Goal: Transaction & Acquisition: Purchase product/service

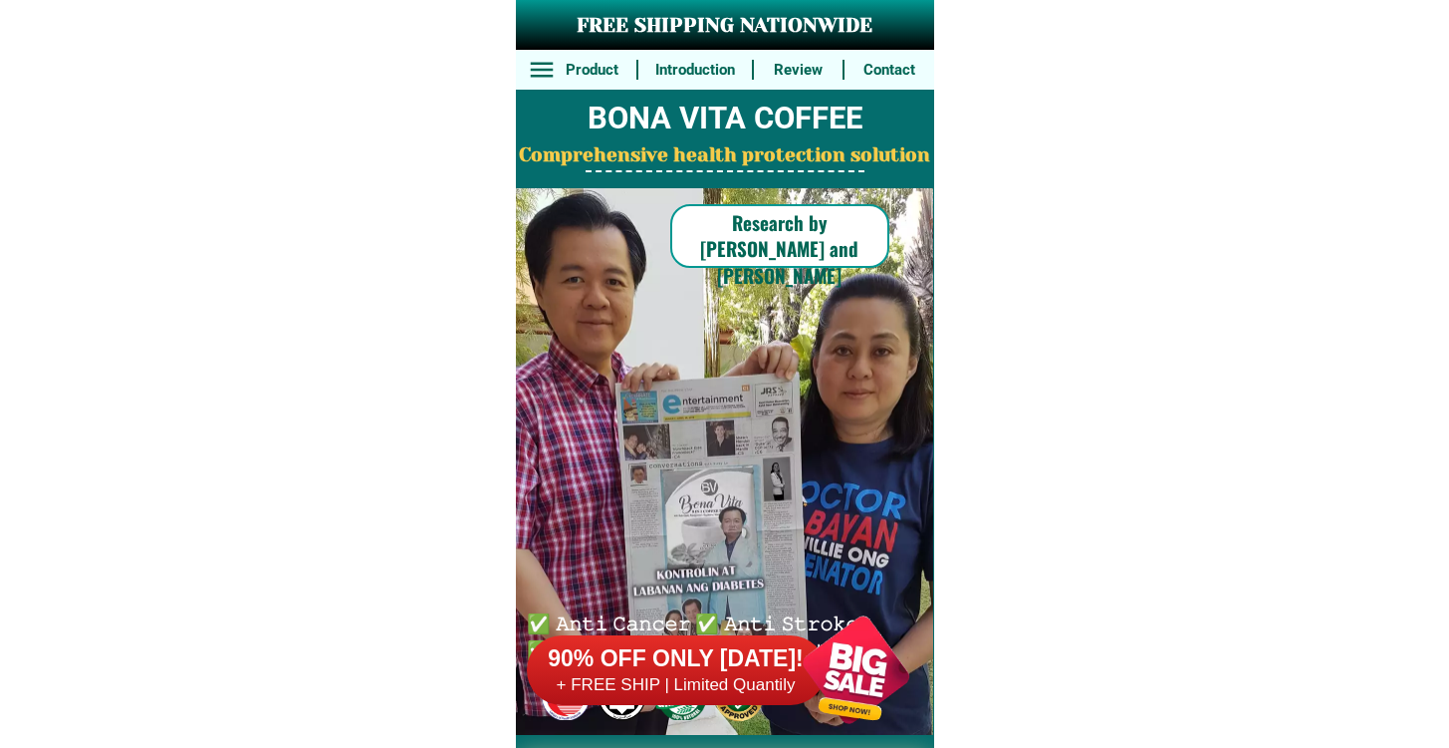
click at [685, 613] on div "90% OFF ONLY [DATE]! + FREE SHIP | Limited Quantily" at bounding box center [730, 670] width 407 height 156
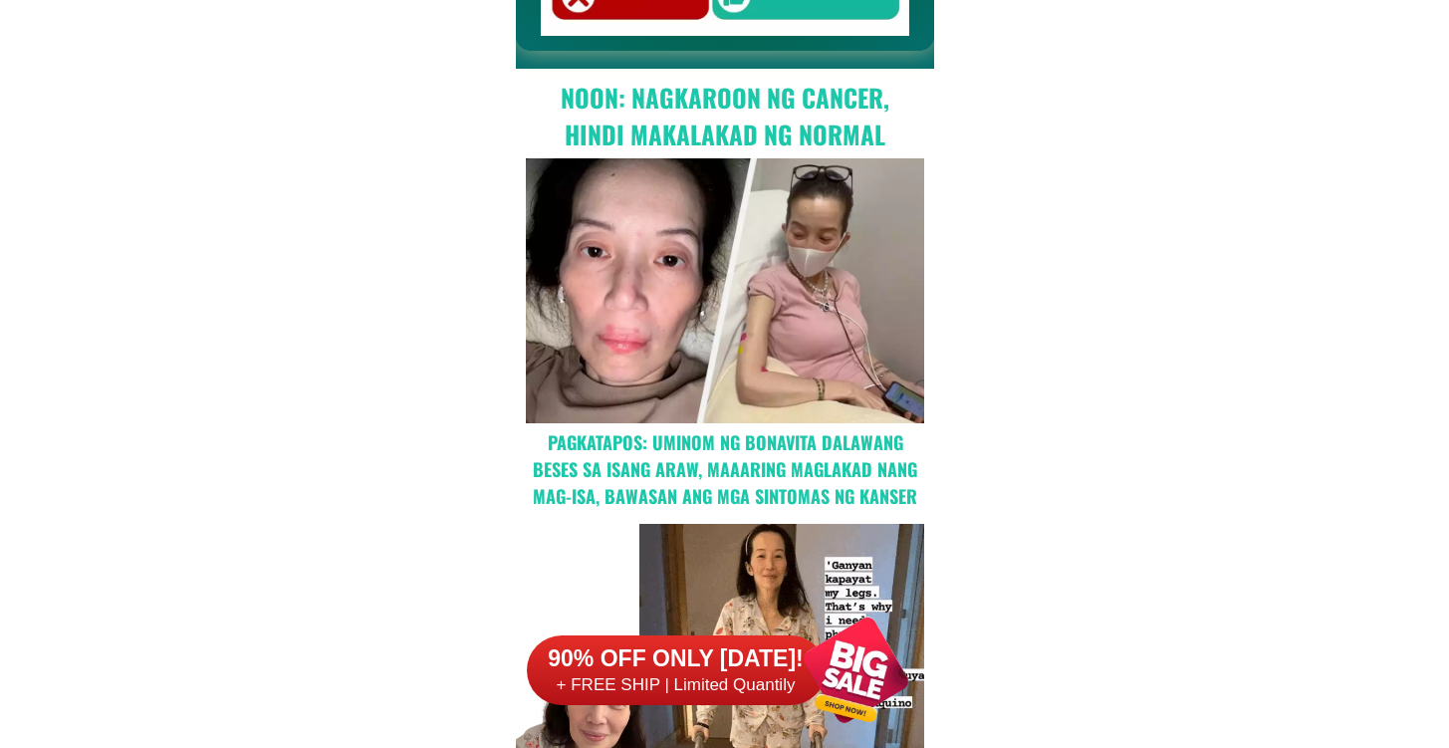
click at [685, 617] on div "90% OFF ONLY [DATE]! + FREE SHIP | Limited Quantily" at bounding box center [730, 670] width 407 height 156
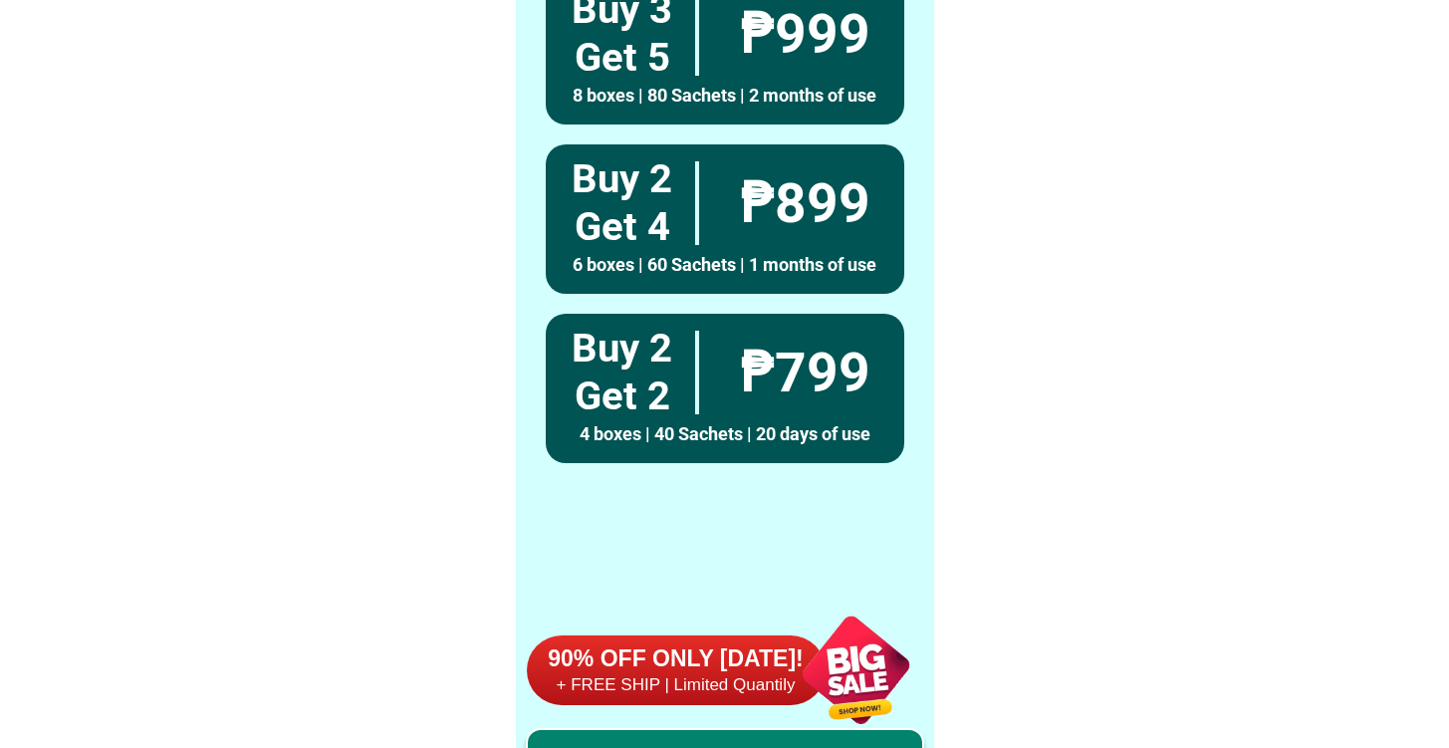
scroll to position [15484, 0]
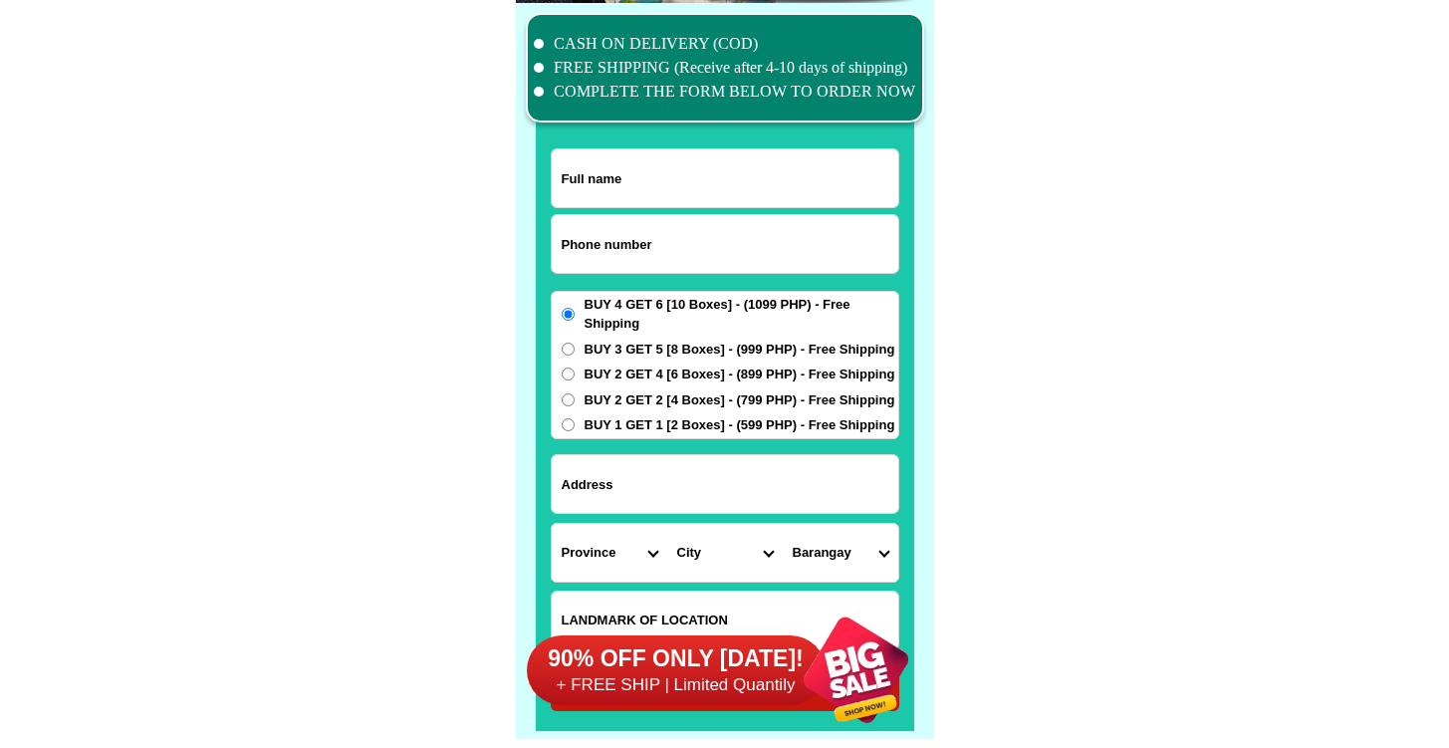
click at [674, 243] on input "Input phone_number" at bounding box center [725, 244] width 347 height 58
paste input "09604825636"
type input "09604825636"
click at [674, 195] on input "Input full_name" at bounding box center [725, 178] width 347 height 58
paste input "[PERSON_NAME]"
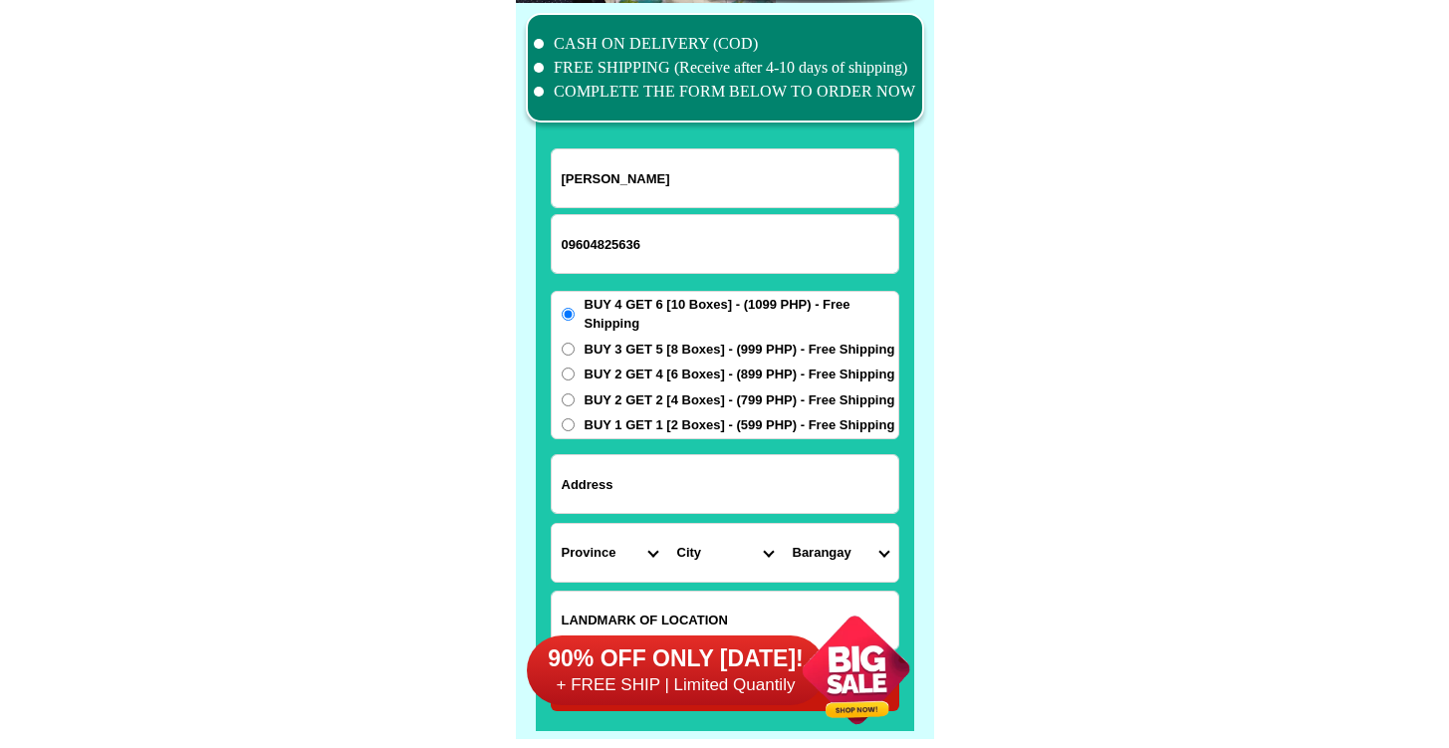
type input "[PERSON_NAME]"
click at [723, 470] on input "Input address" at bounding box center [725, 484] width 347 height 58
paste input "[STREET_ADDRESS] Sampaloc manila brgy 569"
type input "[STREET_ADDRESS] Sampaloc manila brgy 569"
click at [611, 543] on select "Province [GEOGRAPHIC_DATA] [GEOGRAPHIC_DATA] [GEOGRAPHIC_DATA] [GEOGRAPHIC_DATA…" at bounding box center [610, 553] width 116 height 58
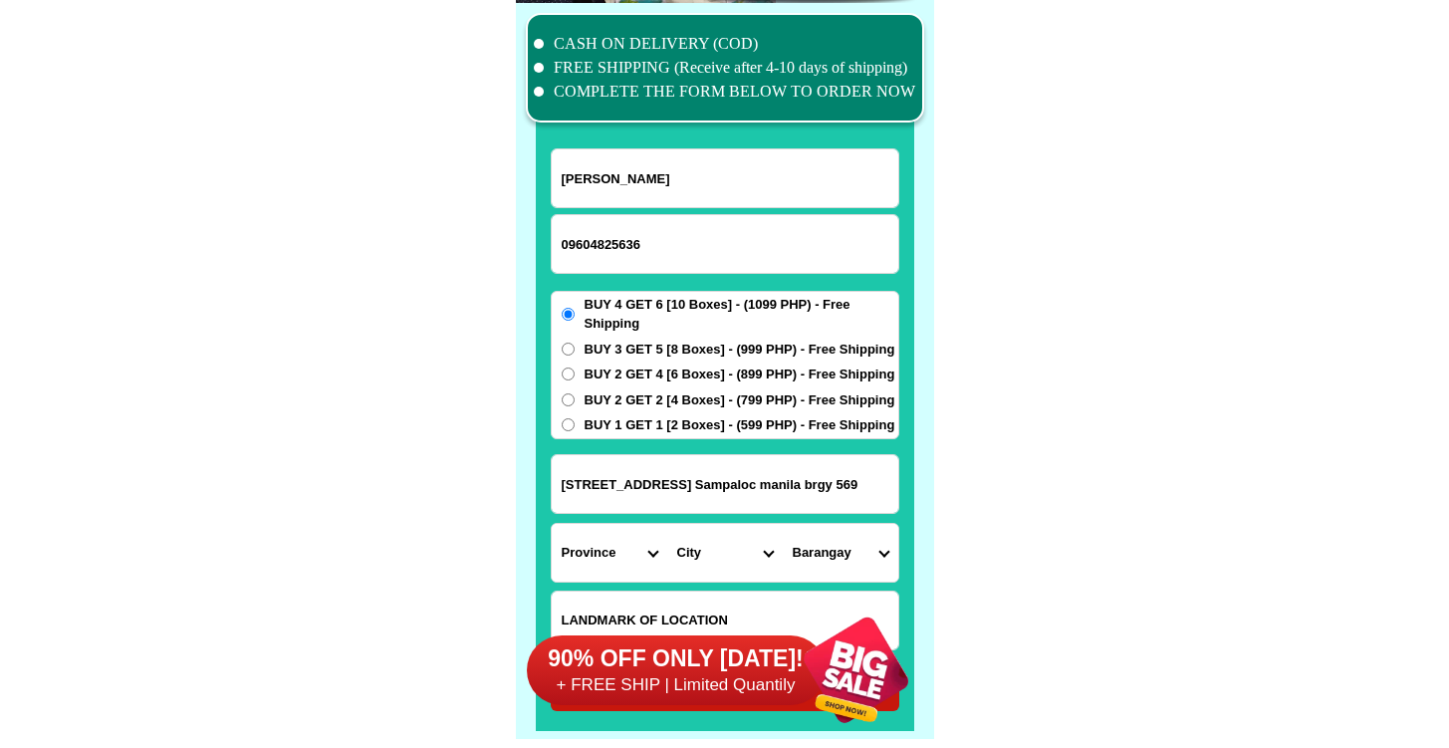
select select "63_219"
click at [552, 524] on select "Province [GEOGRAPHIC_DATA] [GEOGRAPHIC_DATA] [GEOGRAPHIC_DATA] [GEOGRAPHIC_DATA…" at bounding box center [610, 553] width 116 height 58
click at [693, 573] on select "City [GEOGRAPHIC_DATA] [GEOGRAPHIC_DATA] [GEOGRAPHIC_DATA] [GEOGRAPHIC_DATA]-ci…" at bounding box center [725, 553] width 116 height 58
select select "63_2194856"
click at [667, 524] on select "City [GEOGRAPHIC_DATA] [GEOGRAPHIC_DATA] [GEOGRAPHIC_DATA] [GEOGRAPHIC_DATA]-ci…" at bounding box center [725, 553] width 116 height 58
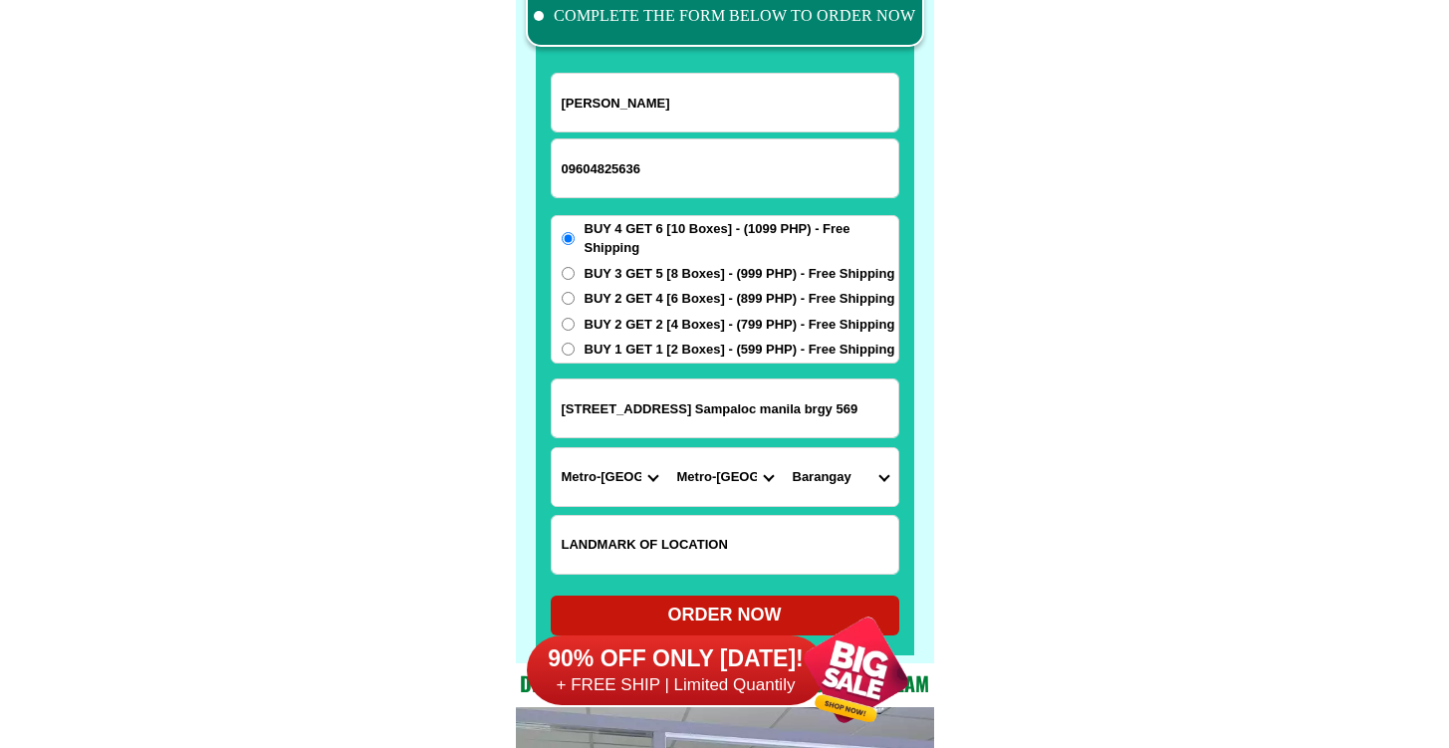
scroll to position [15582, 0]
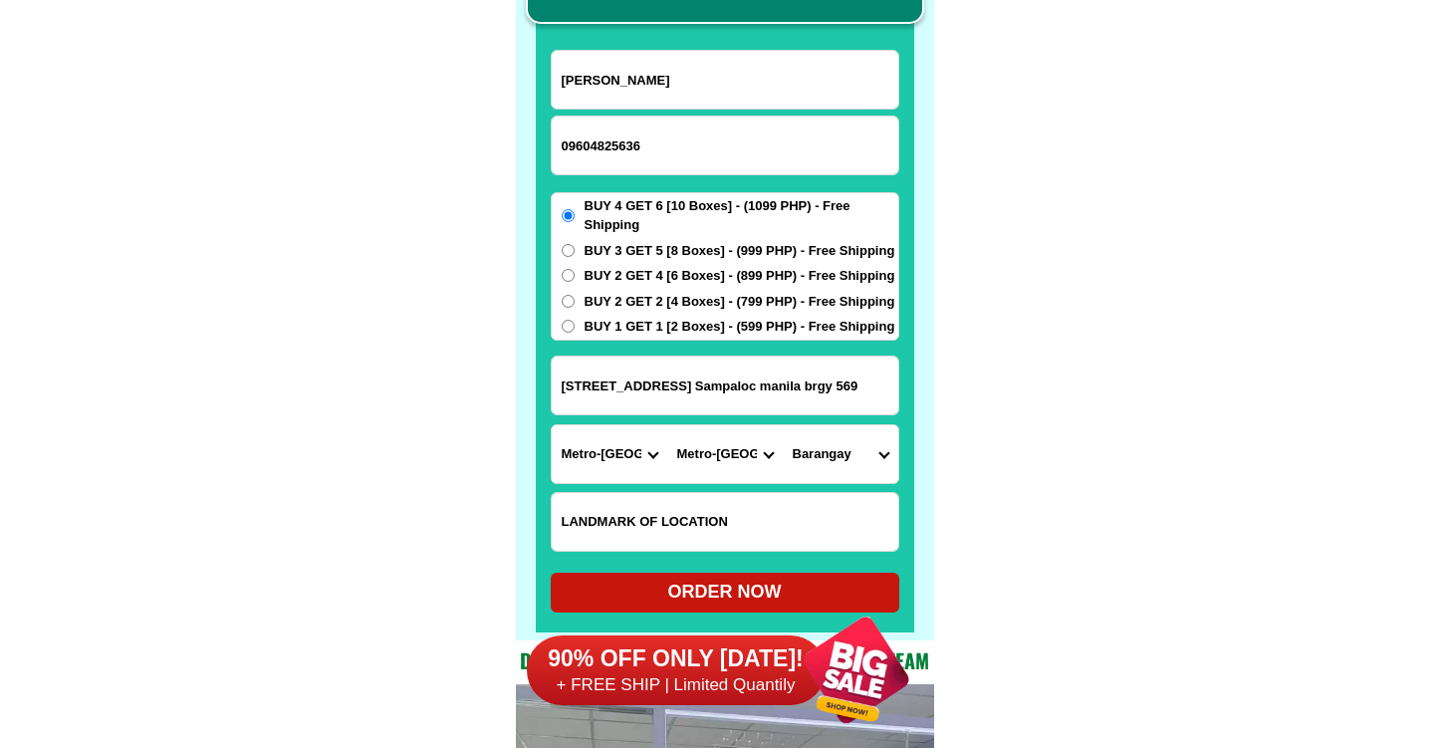
click at [855, 444] on select "[GEOGRAPHIC_DATA]" at bounding box center [841, 454] width 116 height 58
click at [831, 450] on select "[GEOGRAPHIC_DATA]" at bounding box center [841, 454] width 116 height 58
select select "63_21948565227"
click at [783, 425] on select "[GEOGRAPHIC_DATA]" at bounding box center [841, 454] width 116 height 58
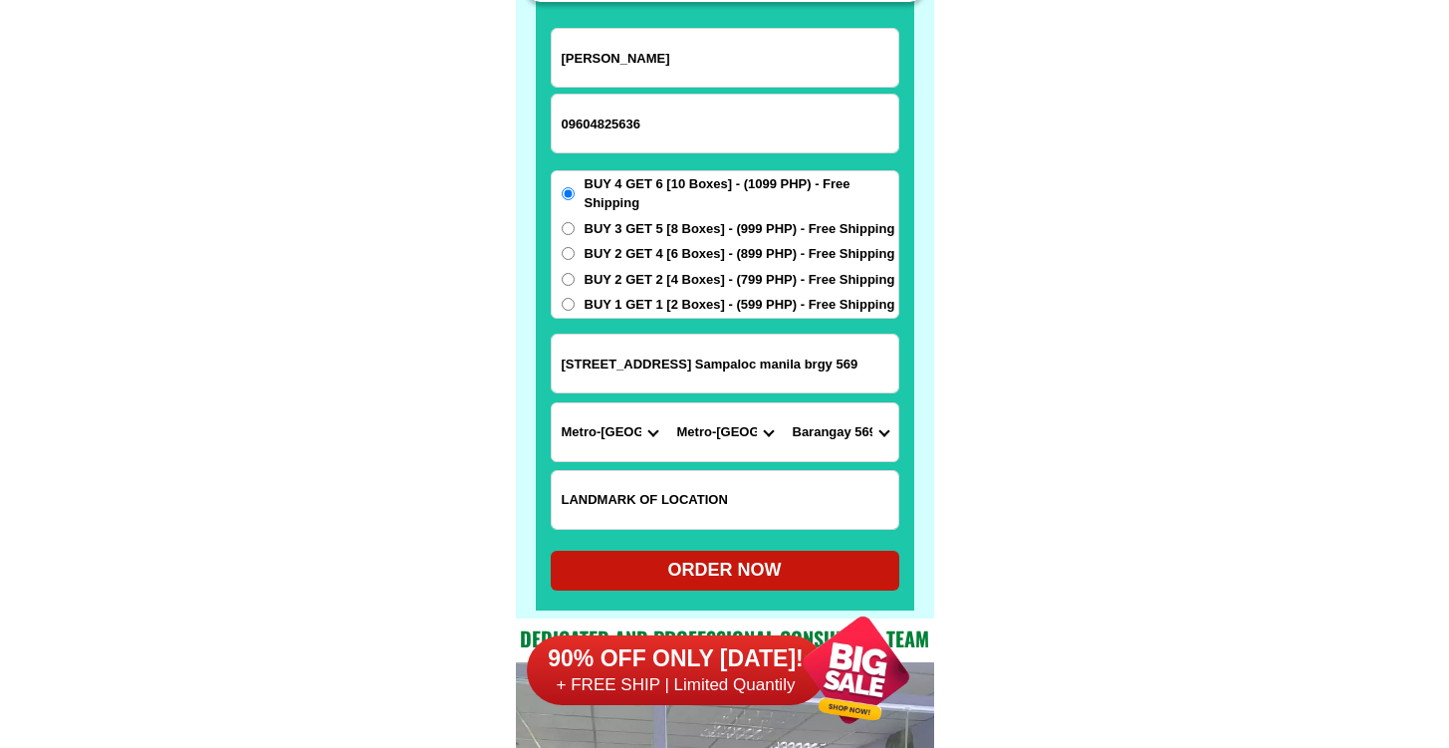
scroll to position [15634, 0]
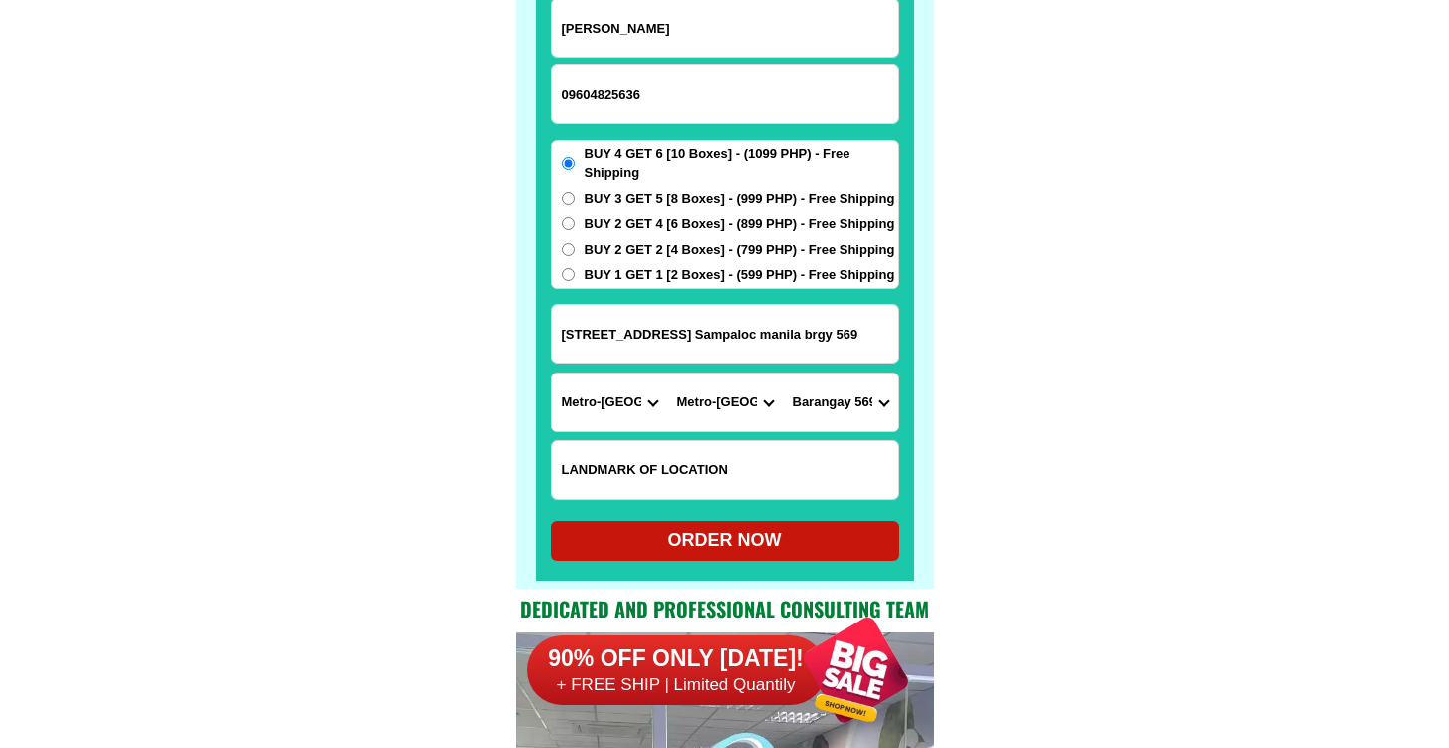
click at [731, 537] on div "ORDER NOW" at bounding box center [725, 540] width 349 height 27
radio input "true"
